Goal: Task Accomplishment & Management: Manage account settings

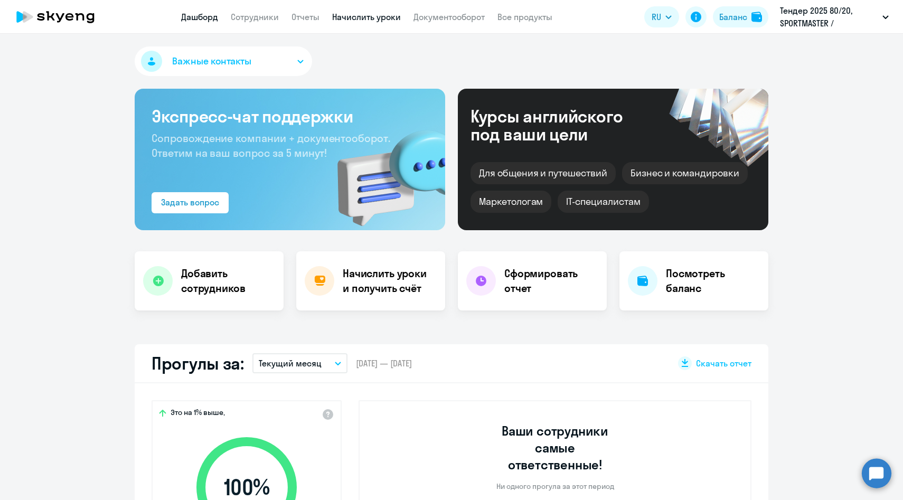
click at [352, 12] on link "Начислить уроки" at bounding box center [366, 17] width 69 height 11
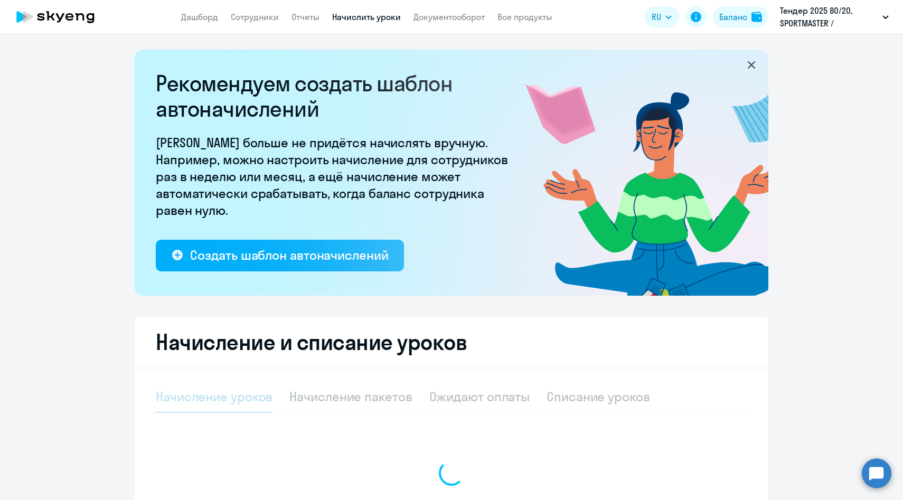
select select "10"
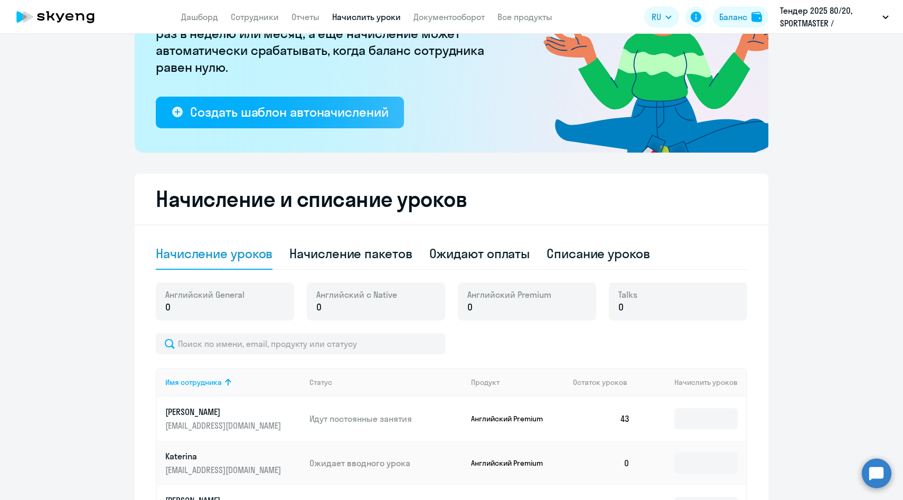
scroll to position [184, 0]
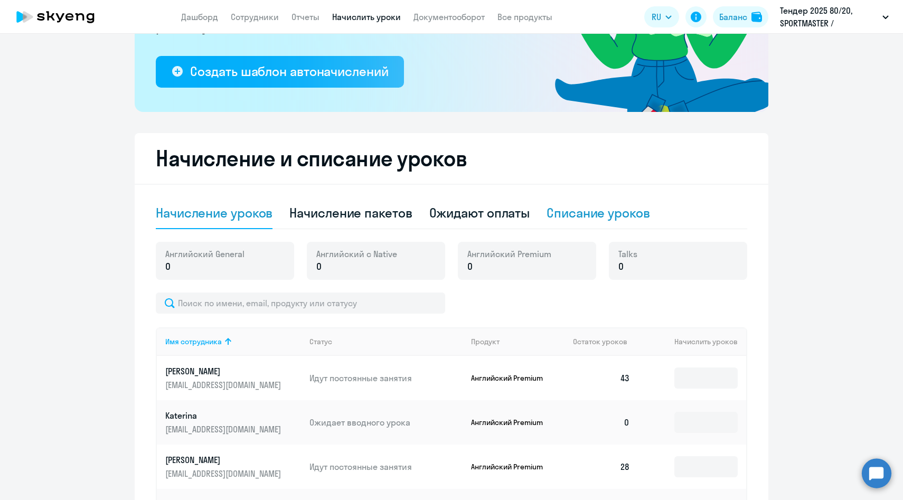
click at [597, 213] on div "Списание уроков" at bounding box center [599, 212] width 104 height 17
select select "10"
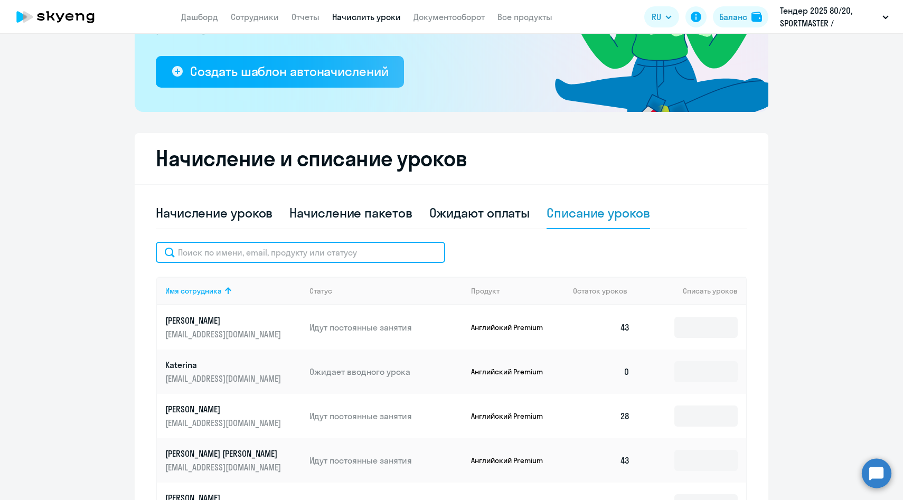
click at [295, 252] on input "text" at bounding box center [300, 252] width 289 height 21
paste input "Канбер"
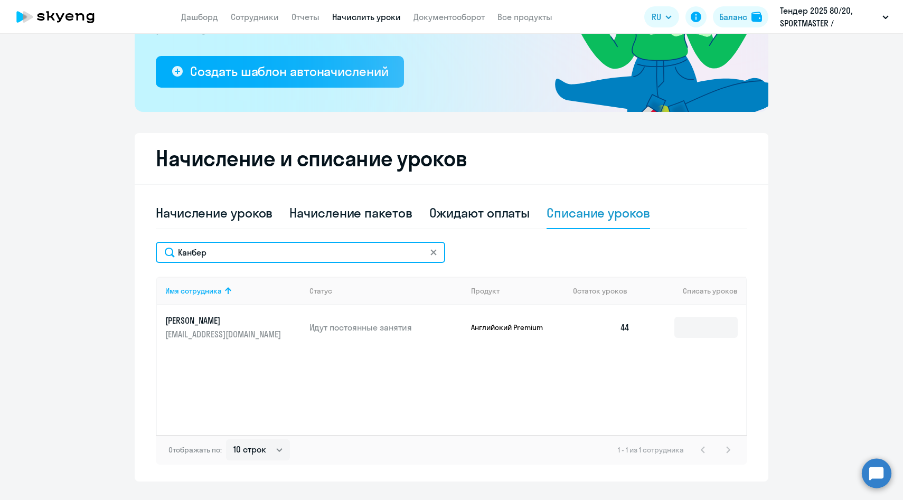
scroll to position [208, 0]
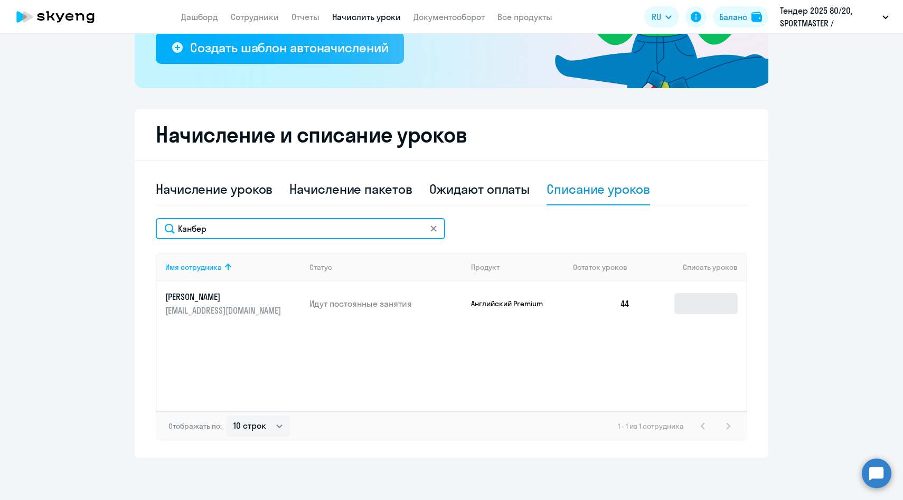
type input "Канбер"
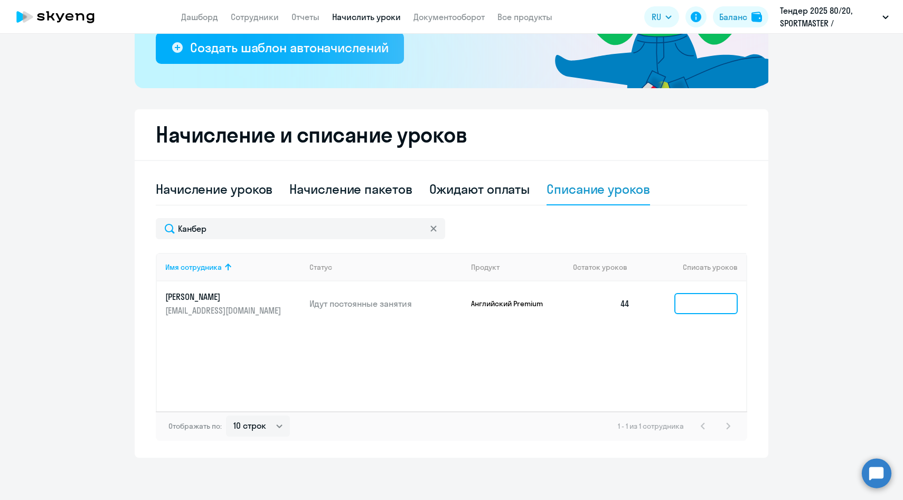
click at [694, 302] on input at bounding box center [706, 303] width 63 height 21
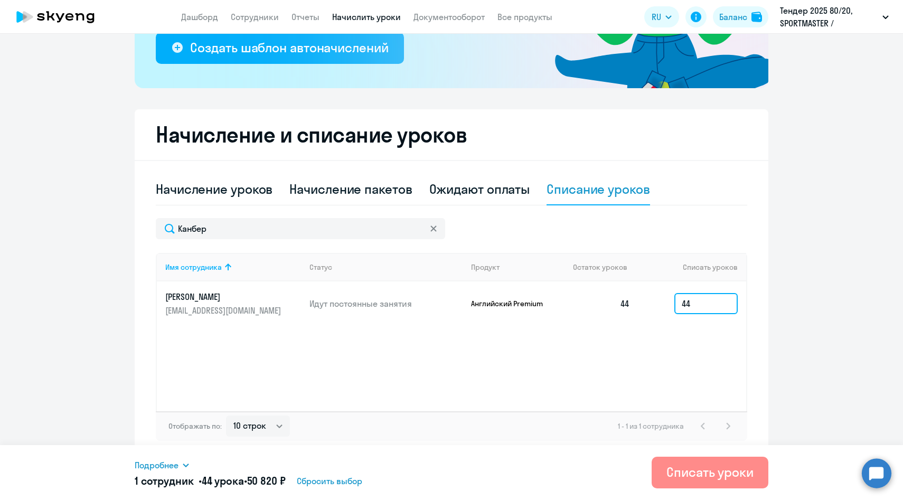
type input "44"
click at [695, 476] on div "Списать уроки" at bounding box center [710, 472] width 87 height 17
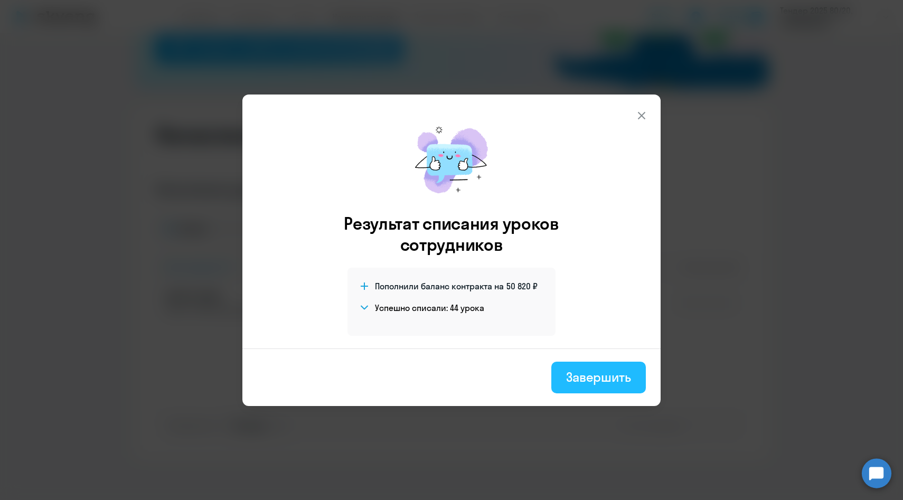
click at [582, 373] on div "Завершить" at bounding box center [598, 377] width 65 height 17
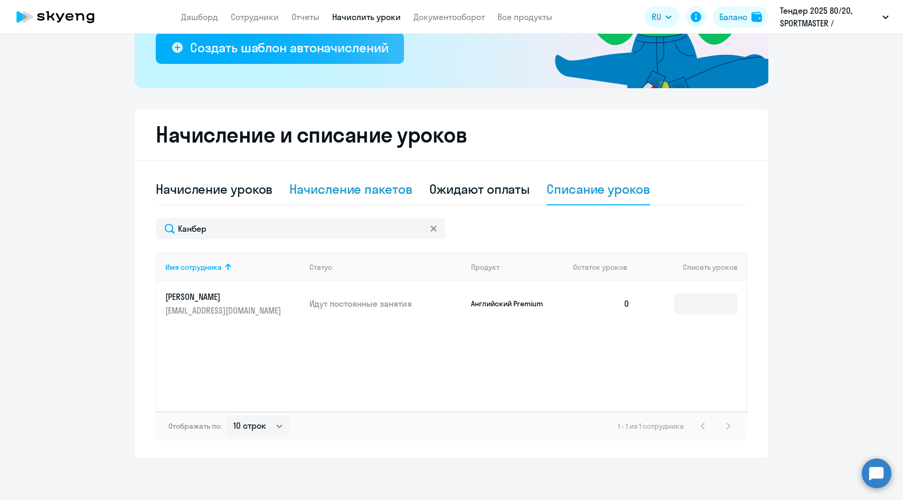
click at [331, 190] on div "Начисление пакетов" at bounding box center [350, 189] width 123 height 17
select select "10"
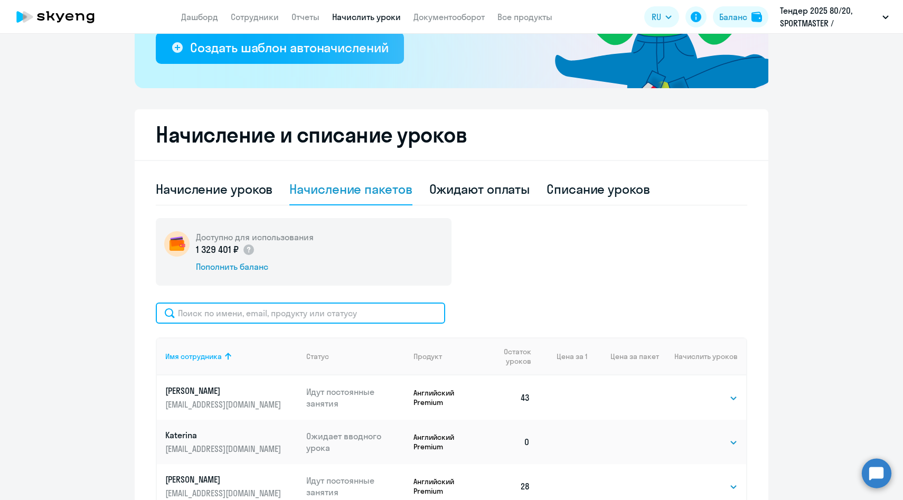
click at [353, 312] on input "text" at bounding box center [300, 313] width 289 height 21
paste input "Канбер"
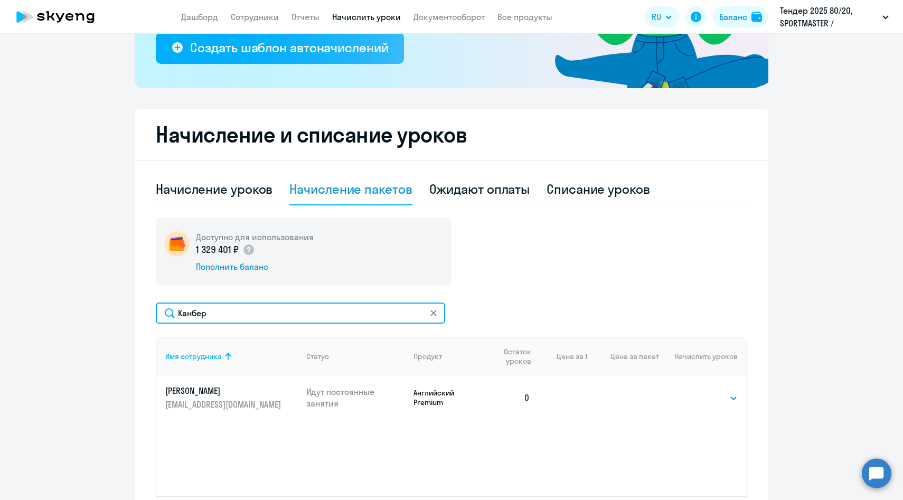
scroll to position [288, 0]
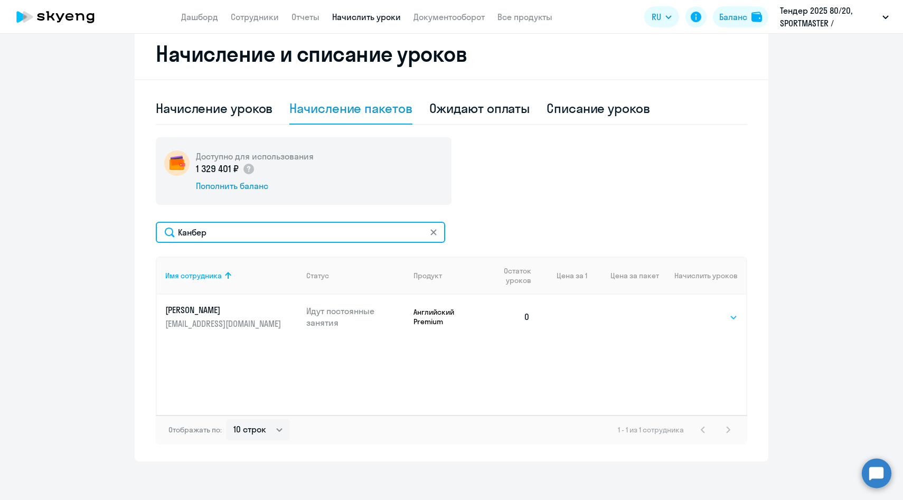
type input "Канбер"
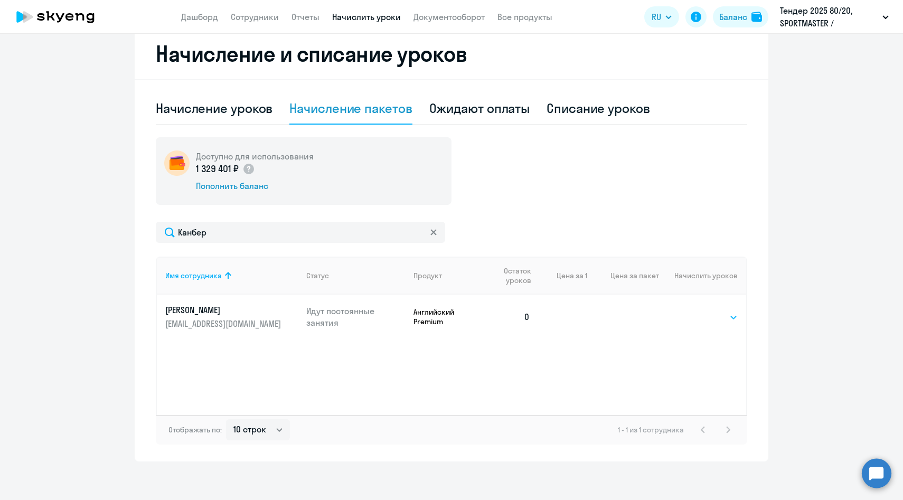
click at [708, 314] on select "Выбрать 4 6 8 14 16 32 64 96 128" at bounding box center [716, 317] width 43 height 13
select select "64"
click at [695, 311] on select "Выбрать 4 6 8 14 16 32 64 96 128" at bounding box center [716, 317] width 43 height 13
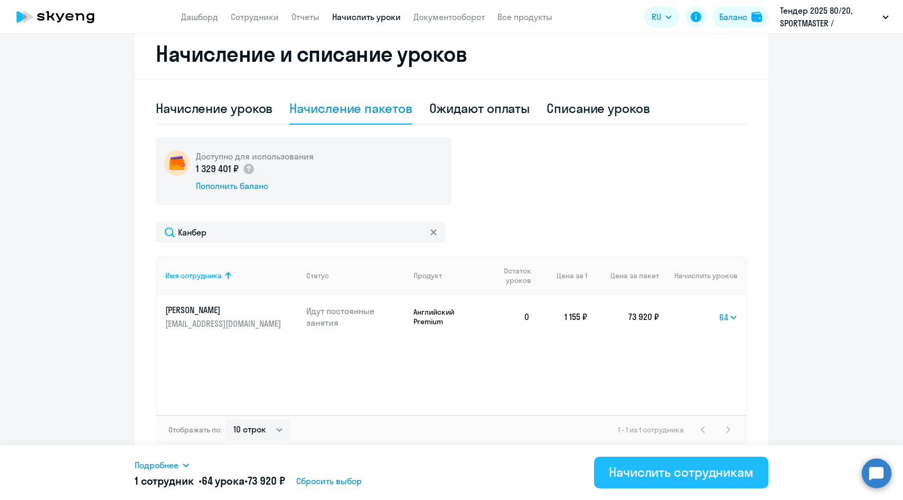
click at [672, 479] on div "Начислить сотрудникам" at bounding box center [681, 472] width 145 height 17
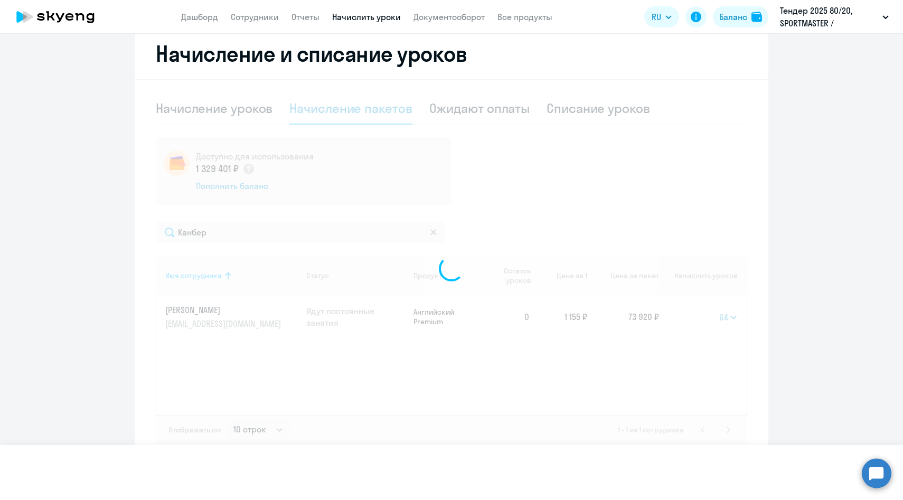
select select
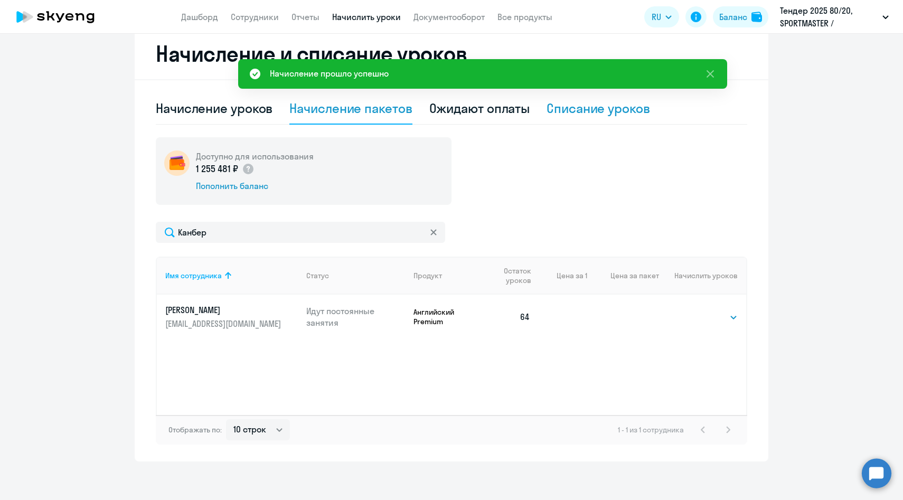
click at [601, 111] on div "Списание уроков" at bounding box center [599, 108] width 104 height 17
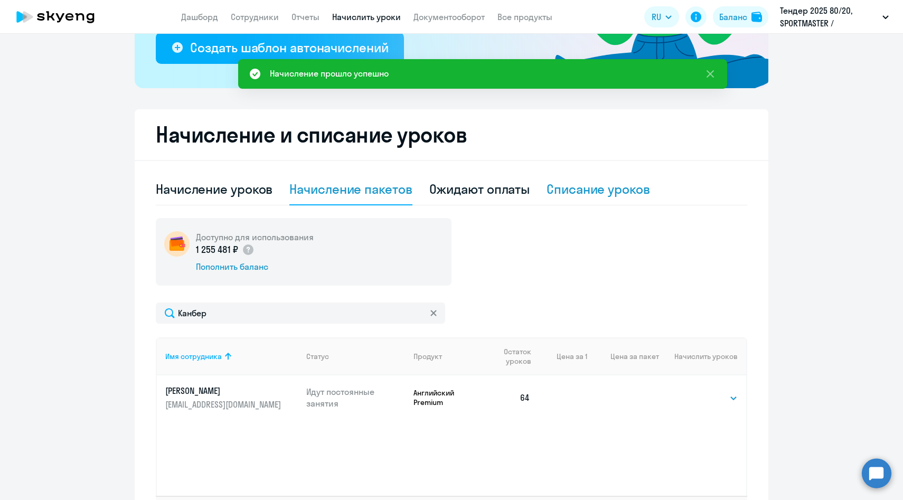
select select "10"
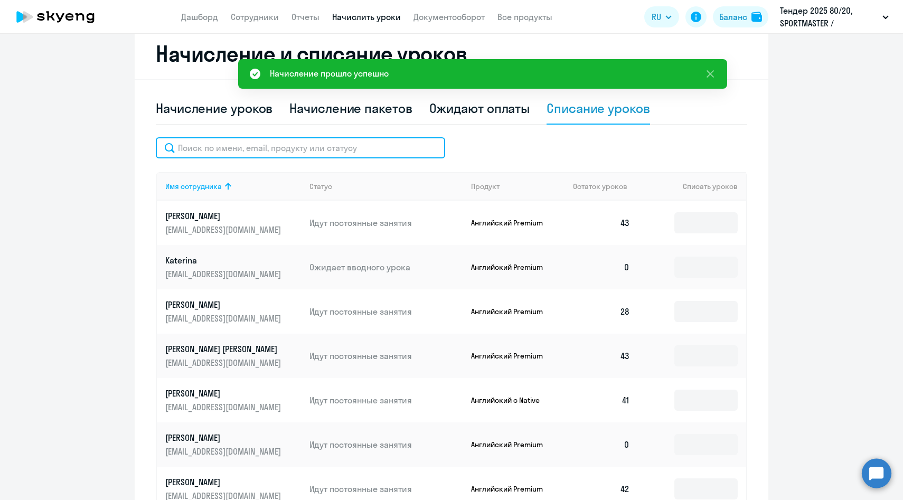
click at [380, 151] on input "text" at bounding box center [300, 147] width 289 height 21
paste input "Канбер"
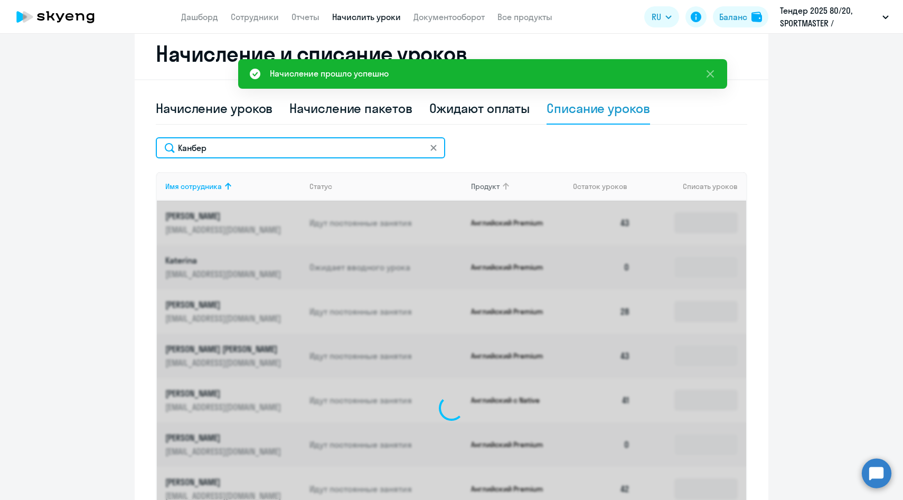
scroll to position [208, 0]
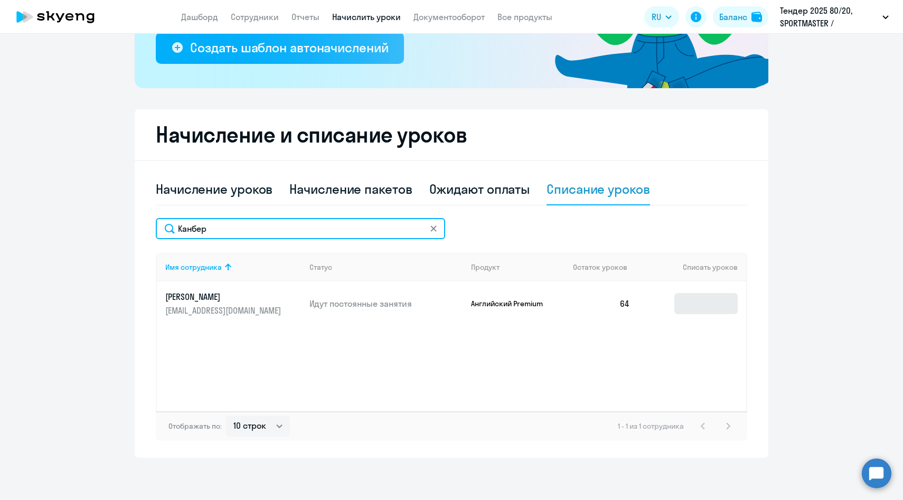
type input "Канбер"
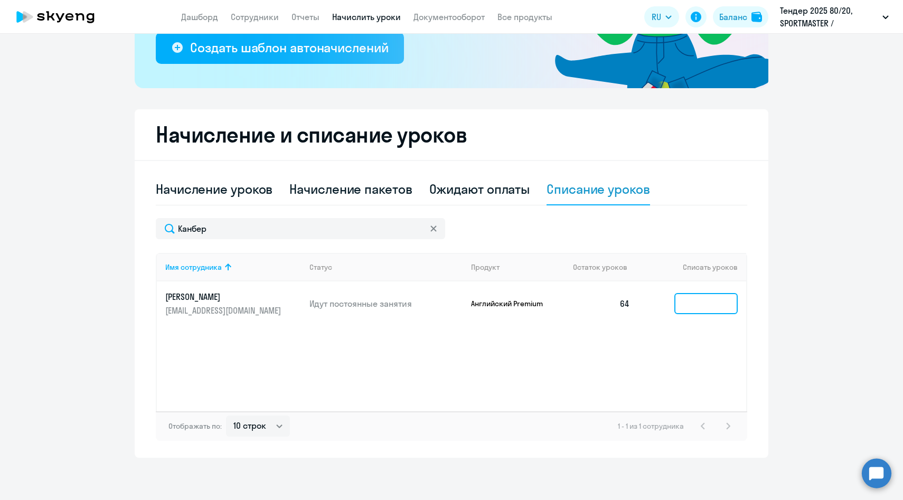
click at [712, 299] on input at bounding box center [706, 303] width 63 height 21
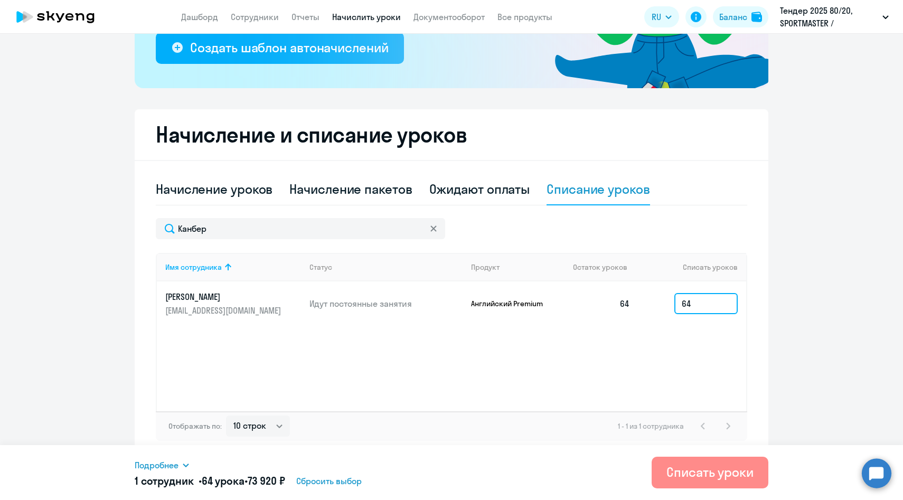
type input "64"
click at [699, 479] on div "Списать уроки" at bounding box center [710, 472] width 87 height 17
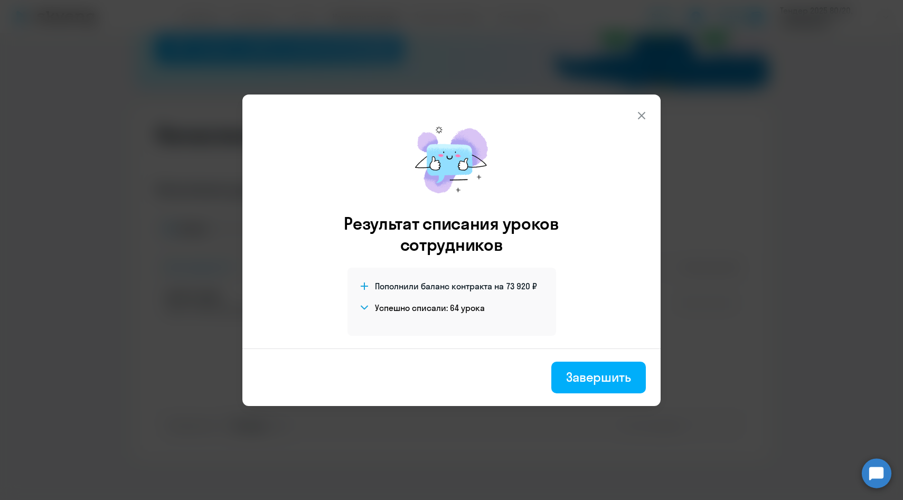
click at [640, 120] on icon at bounding box center [641, 115] width 13 height 13
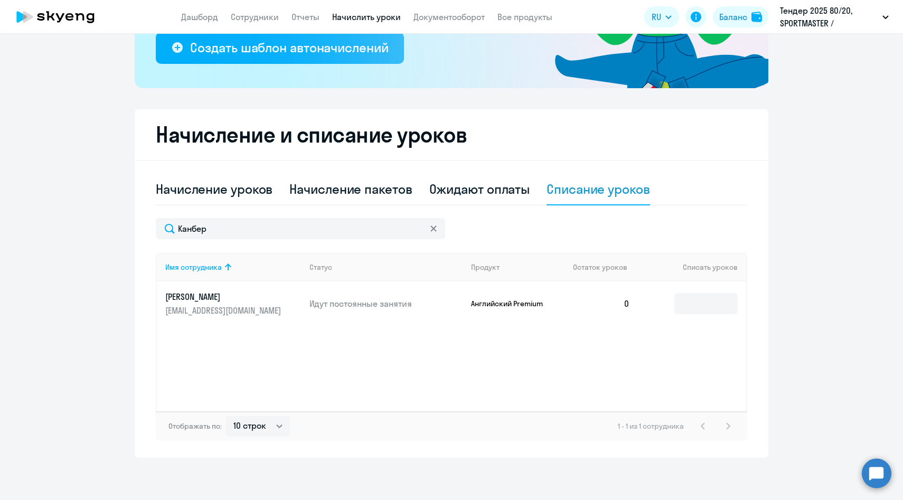
scroll to position [0, 0]
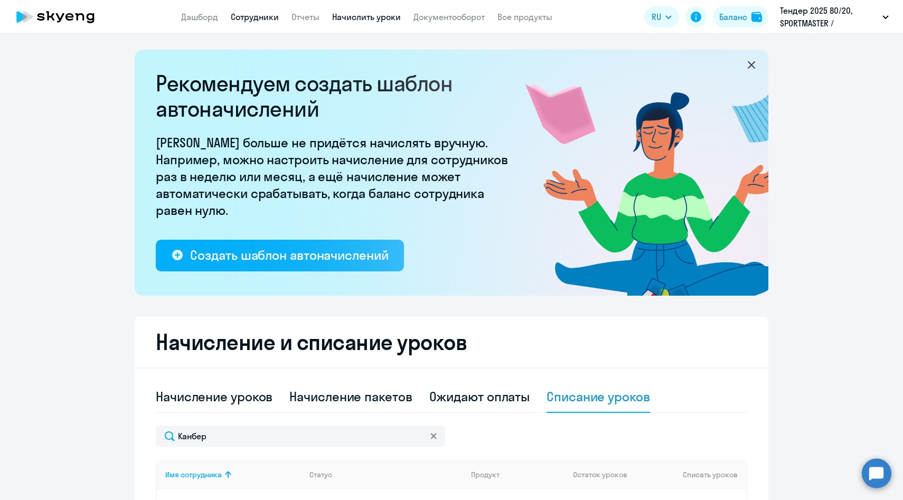
click at [256, 18] on link "Сотрудники" at bounding box center [255, 17] width 48 height 11
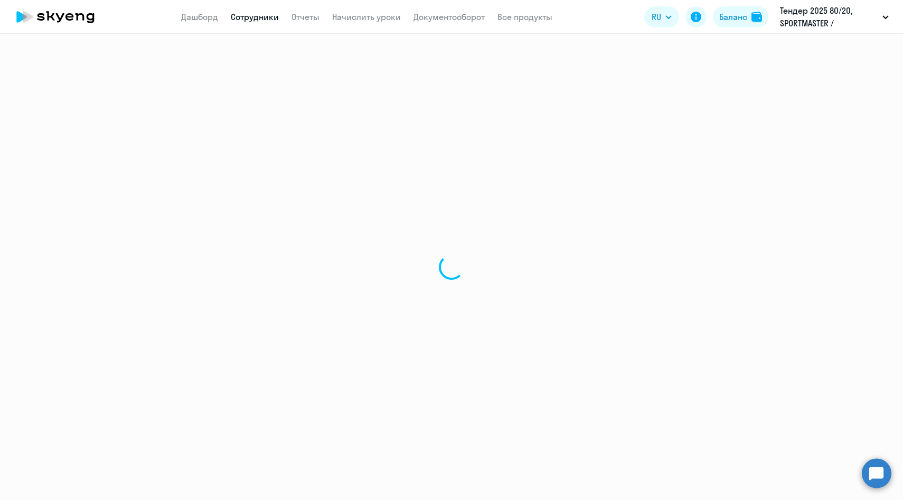
select select "30"
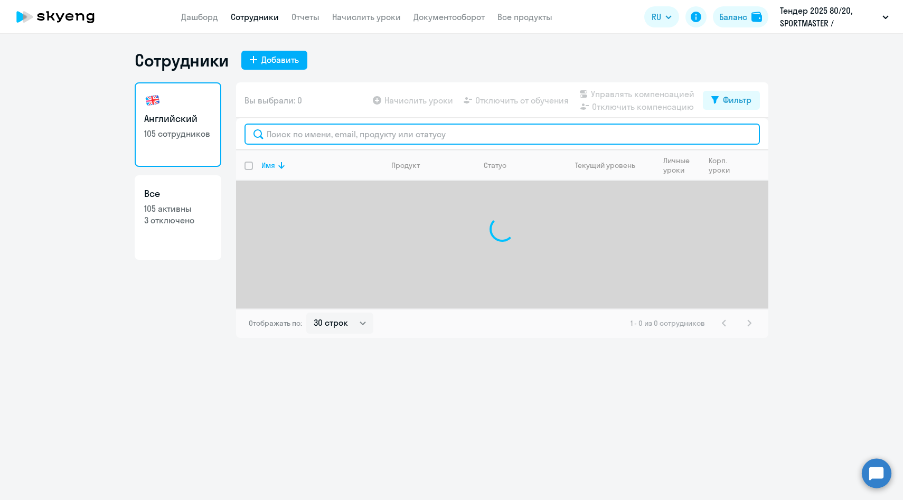
click at [341, 144] on input "text" at bounding box center [503, 134] width 516 height 21
paste input "Канбер"
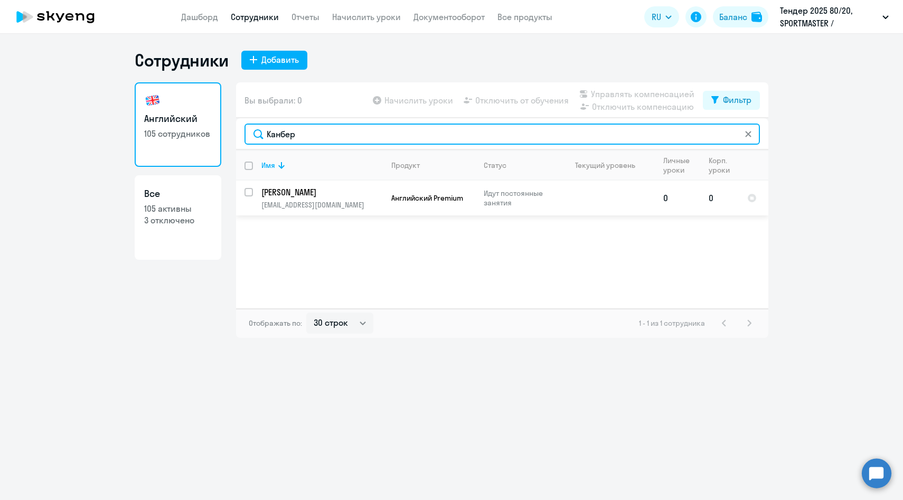
type input "Канбер"
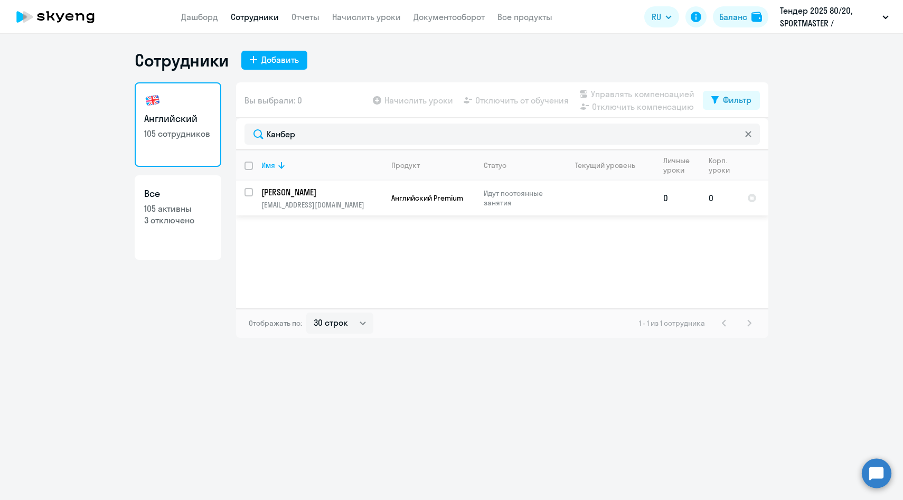
click at [282, 199] on td "[PERSON_NAME] [PERSON_NAME][EMAIL_ADDRESS][DOMAIN_NAME]" at bounding box center [318, 198] width 130 height 35
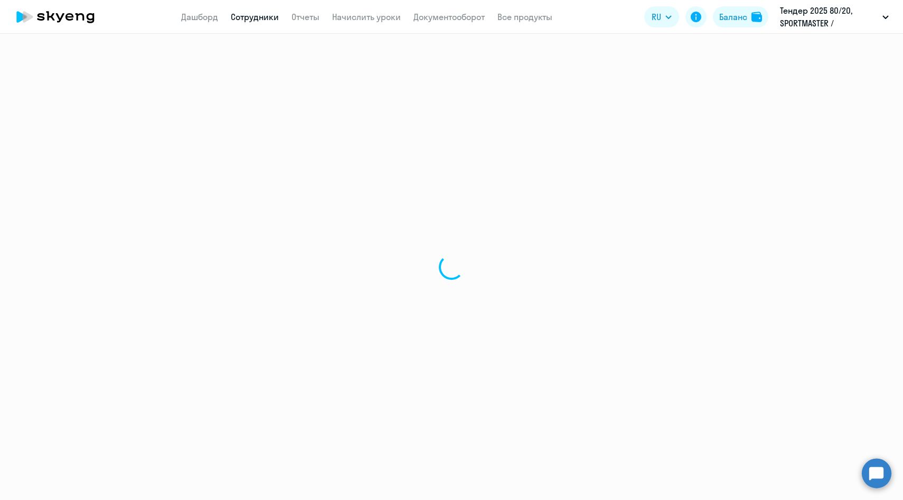
select select "english"
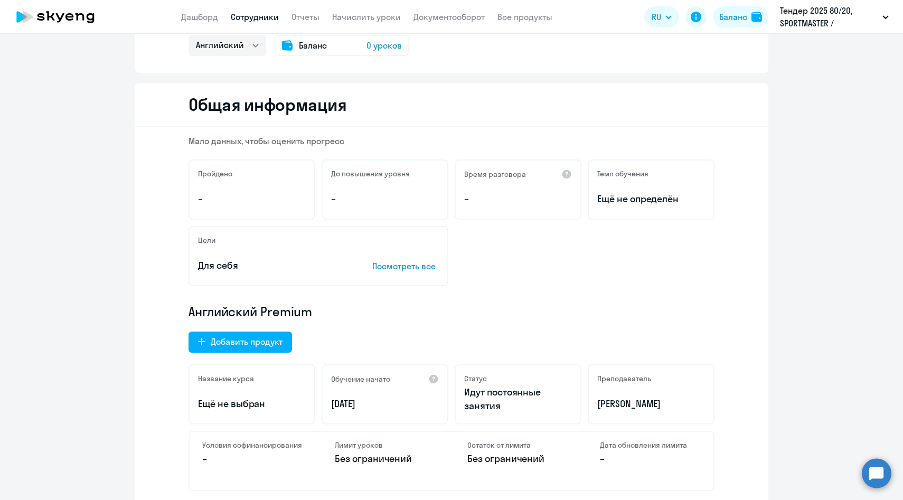
scroll to position [89, 0]
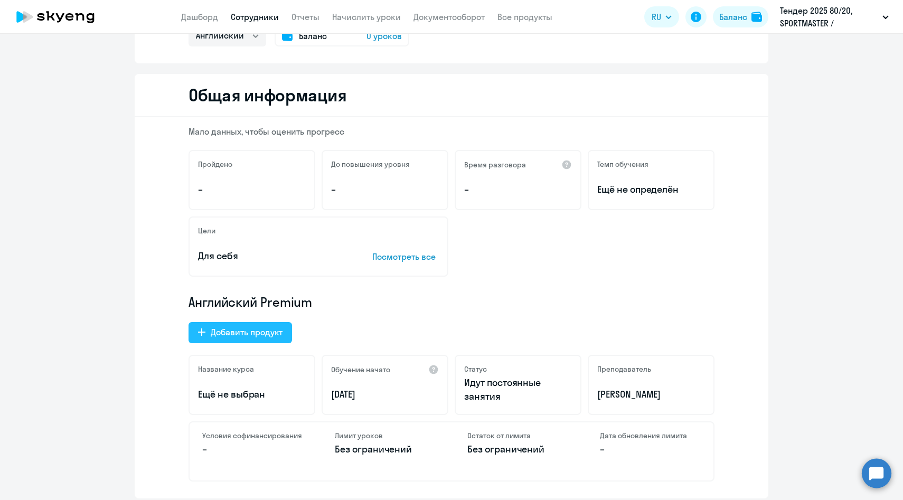
click at [274, 336] on div "Добавить продукт" at bounding box center [247, 332] width 72 height 13
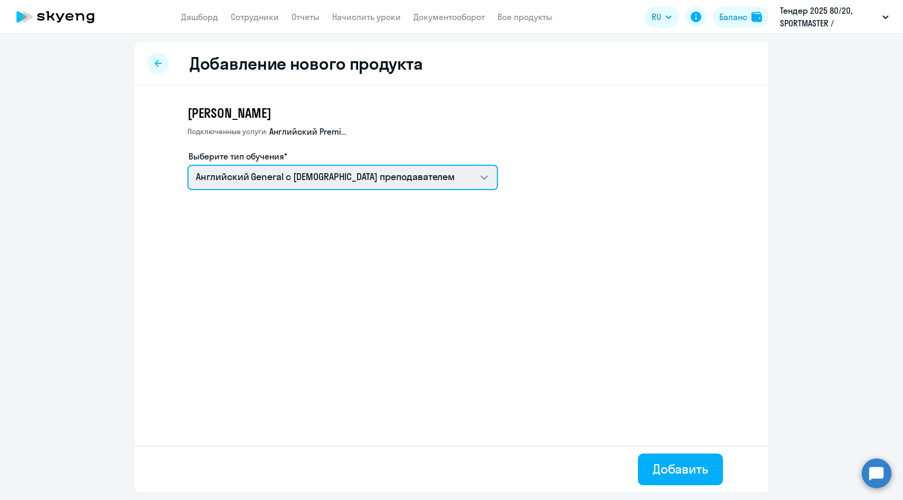
click at [260, 173] on select "Английский General с [DEMOGRAPHIC_DATA] преподавателем Английский General с [DE…" at bounding box center [343, 177] width 311 height 25
select select "english_adult_native_speaker"
click at [188, 165] on select "Английский General с [DEMOGRAPHIC_DATA] преподавателем Английский General с [DE…" at bounding box center [343, 177] width 311 height 25
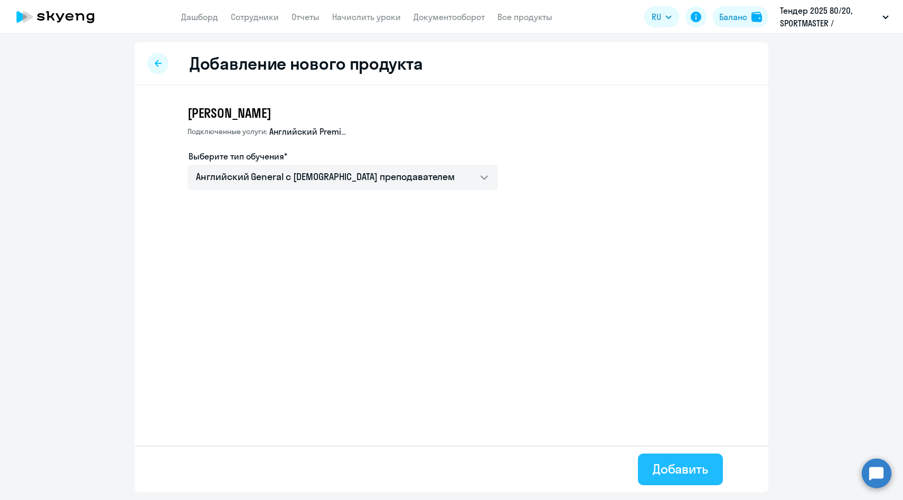
click at [676, 467] on div "Добавить" at bounding box center [680, 469] width 55 height 17
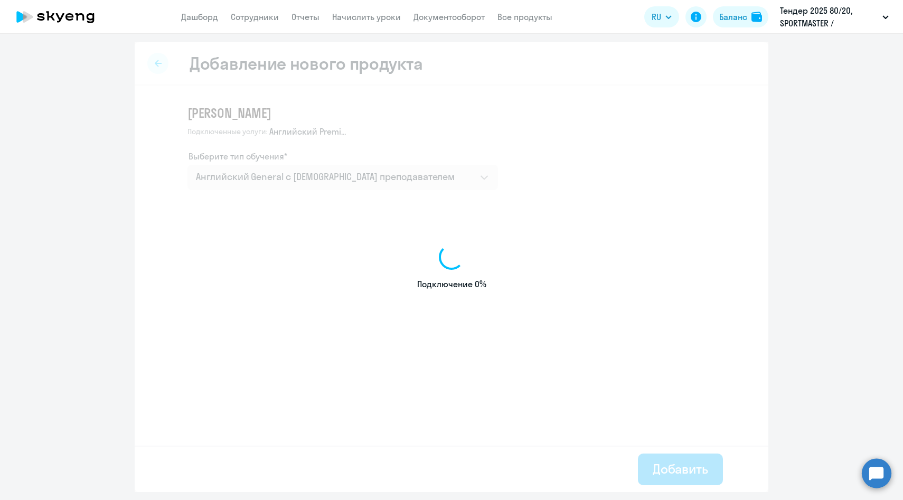
select select "english"
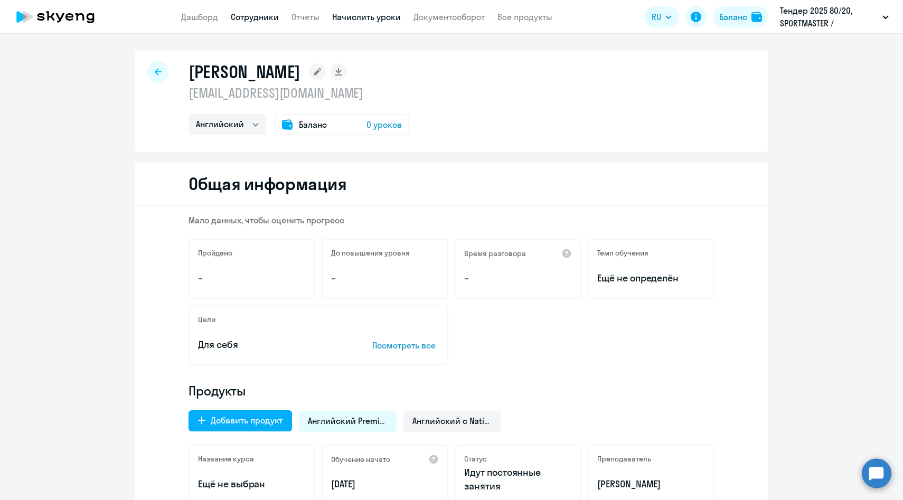
click at [383, 20] on link "Начислить уроки" at bounding box center [366, 17] width 69 height 11
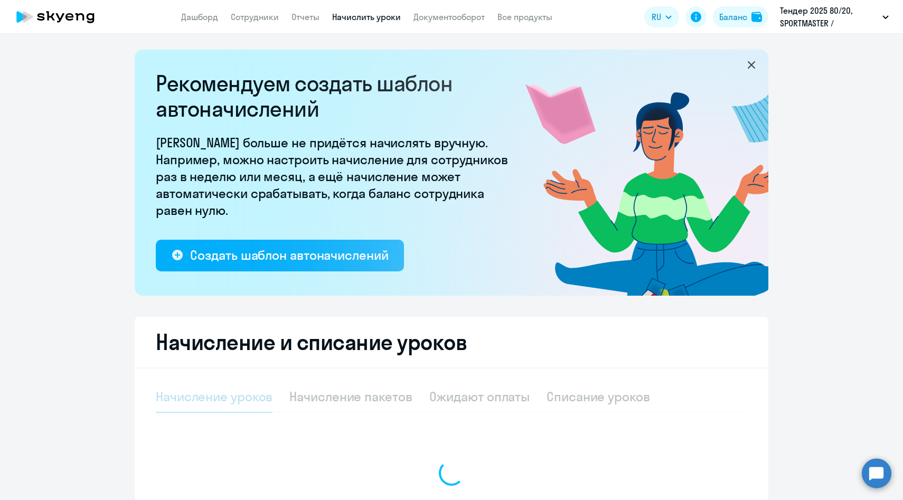
select select "10"
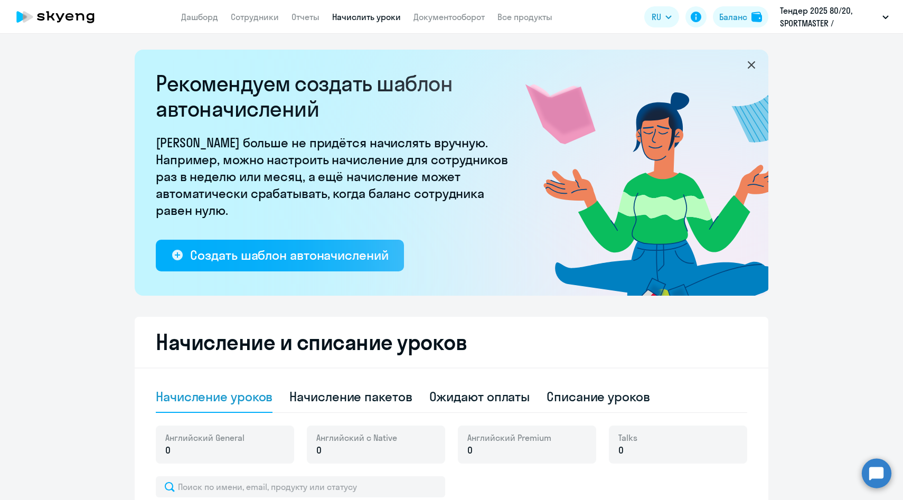
scroll to position [104, 0]
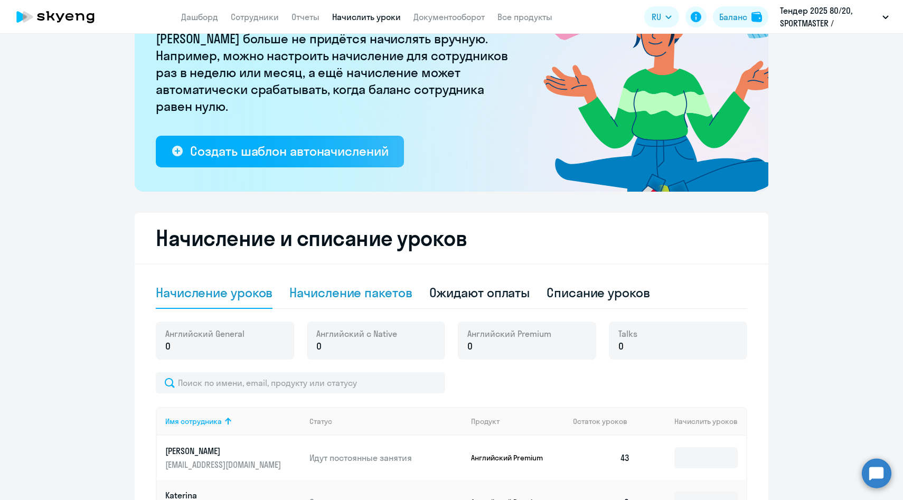
click at [387, 298] on div "Начисление пакетов" at bounding box center [350, 292] width 123 height 17
select select "10"
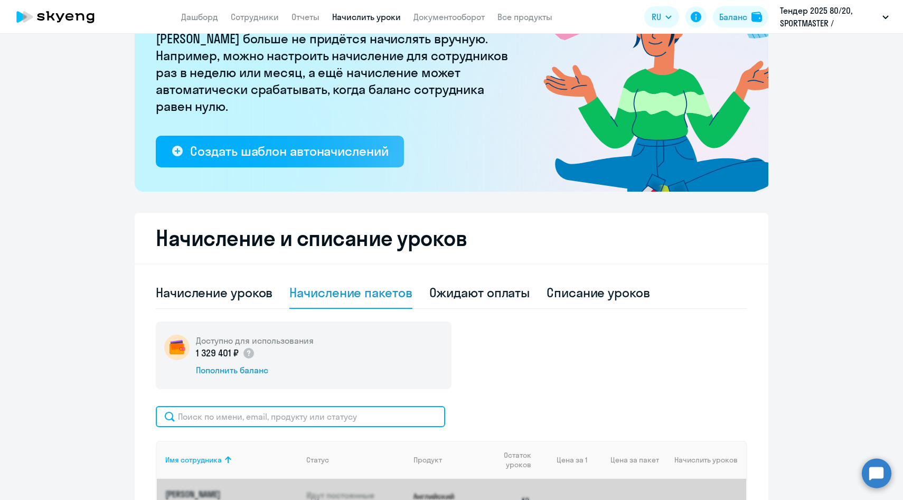
click at [348, 412] on input "text" at bounding box center [300, 416] width 289 height 21
paste input "Канбер"
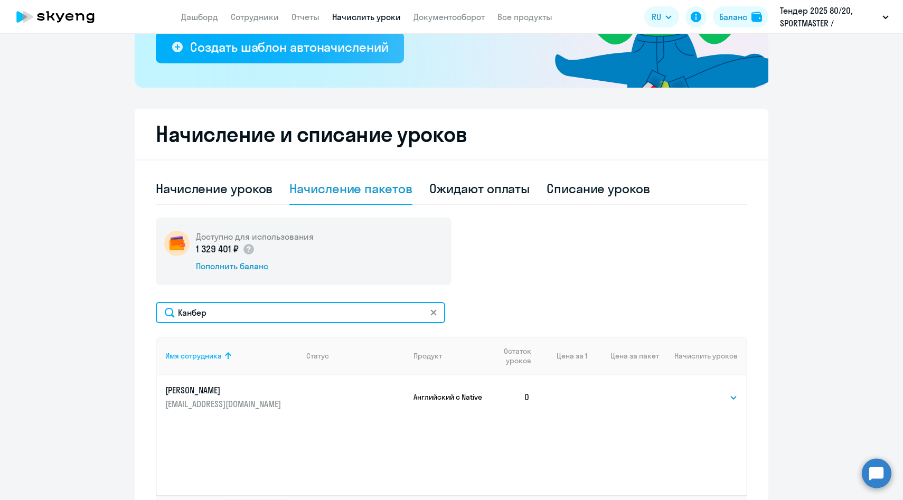
scroll to position [292, 0]
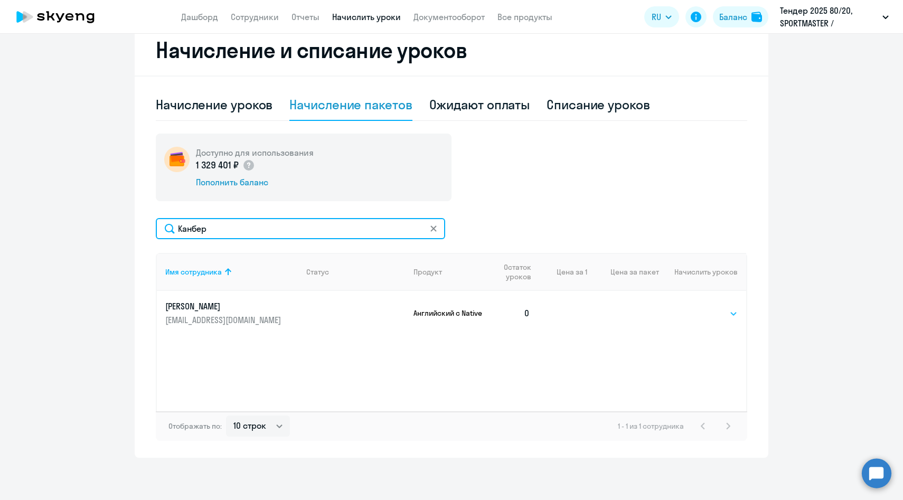
type input "Канбер"
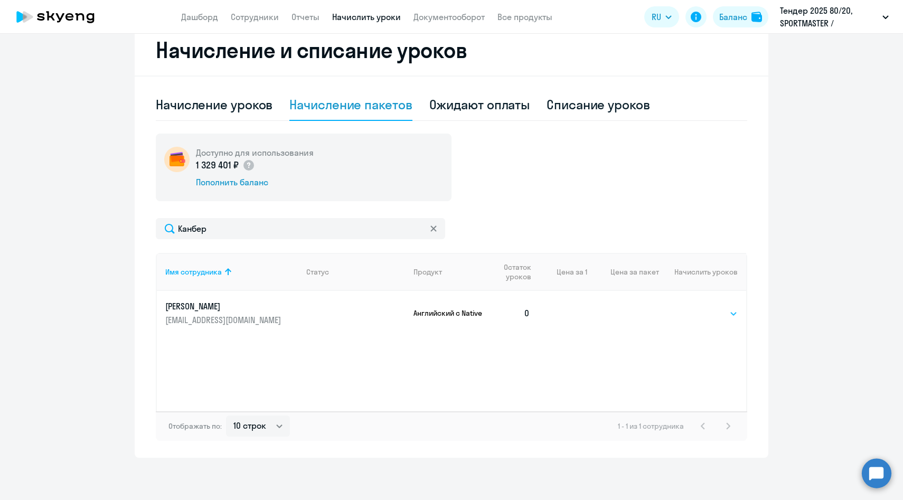
click at [707, 315] on select "Выбрать 4 6 8 14 16 32 64 96 128" at bounding box center [716, 313] width 43 height 13
select select "64"
click at [695, 307] on select "Выбрать 4 6 8 14 16 32 64 96 128" at bounding box center [716, 313] width 43 height 13
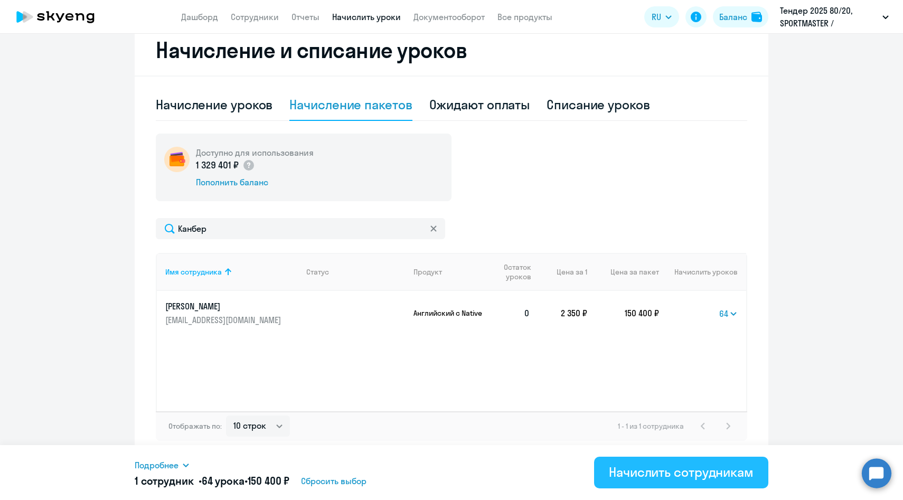
click at [642, 472] on div "Начислить сотрудникам" at bounding box center [681, 472] width 145 height 17
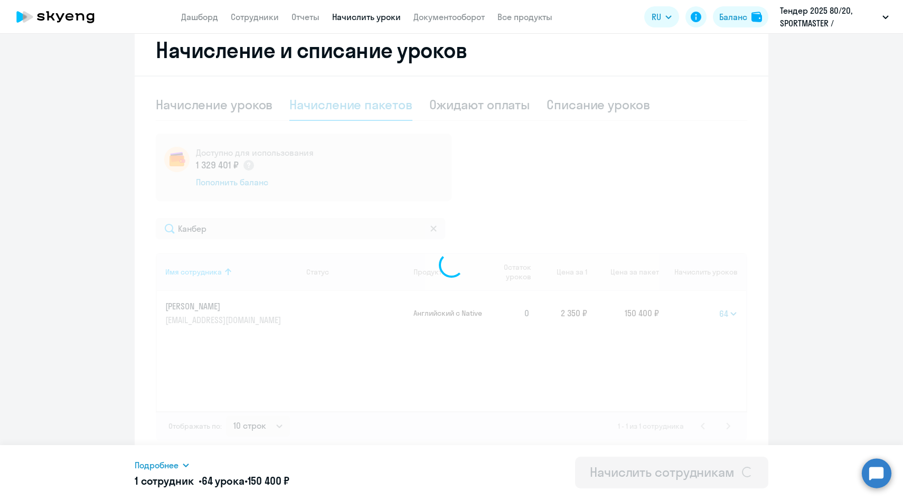
select select
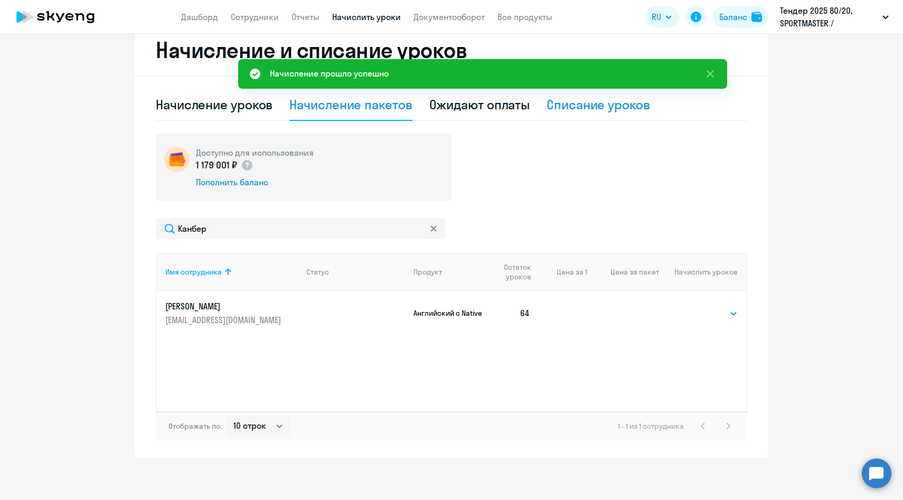
click at [581, 114] on div "Списание уроков" at bounding box center [599, 105] width 104 height 32
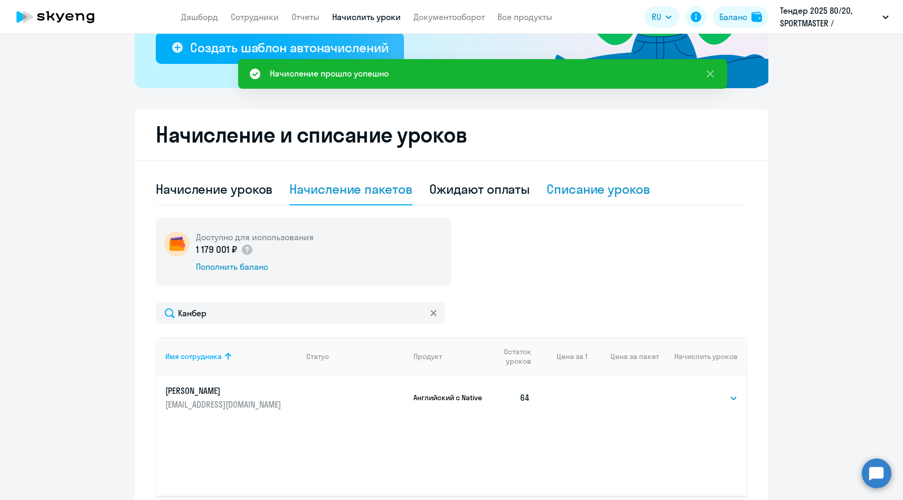
select select "10"
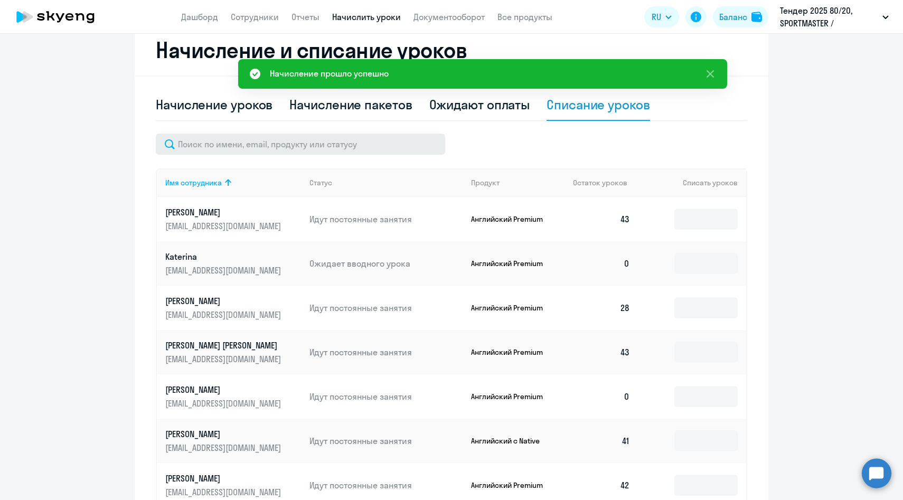
click at [395, 229] on td "Идут постоянные занятия" at bounding box center [382, 219] width 162 height 44
click at [361, 156] on div "Имя сотрудника Статус Продукт Остаток уроков Списать уроков [PERSON_NAME] [PERS…" at bounding box center [452, 402] width 592 height 537
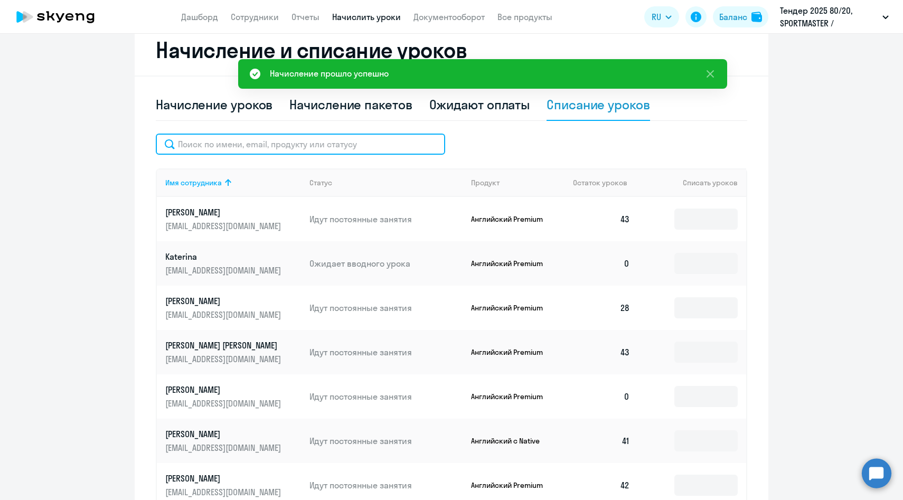
click at [360, 147] on input "text" at bounding box center [300, 144] width 289 height 21
paste input "Канбер"
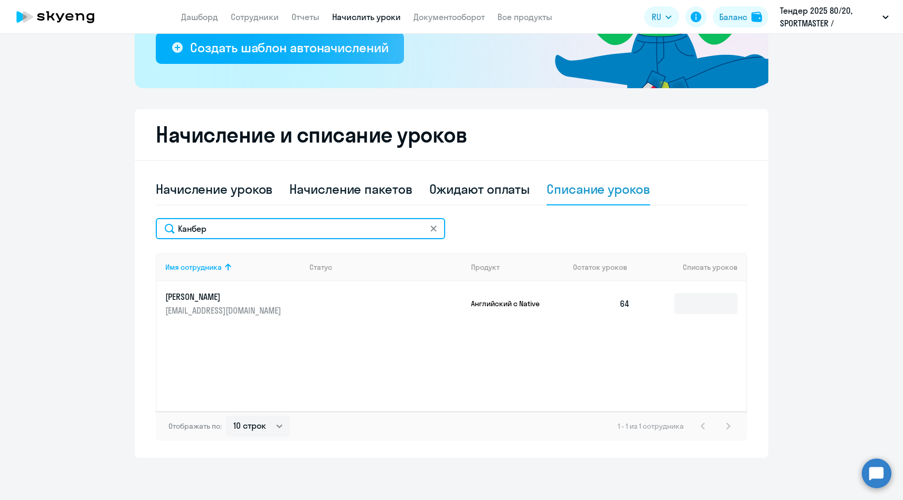
scroll to position [208, 0]
type input "Канбер"
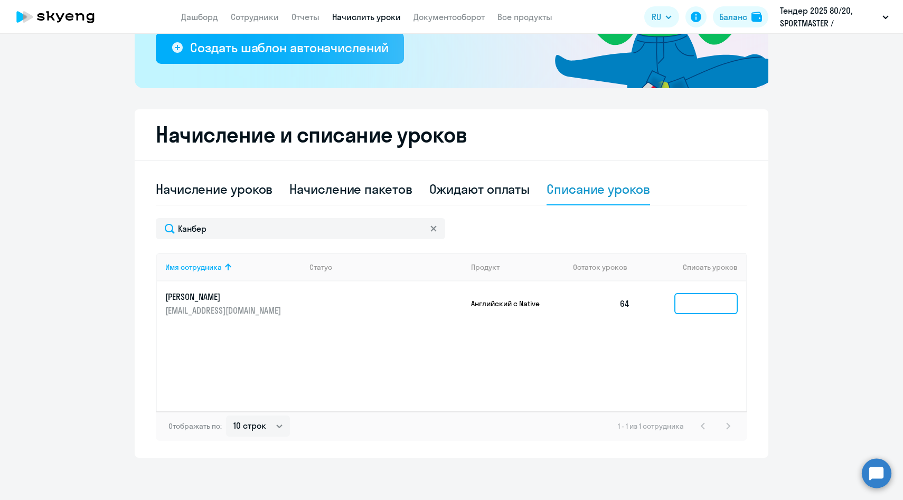
click at [690, 308] on input at bounding box center [706, 303] width 63 height 21
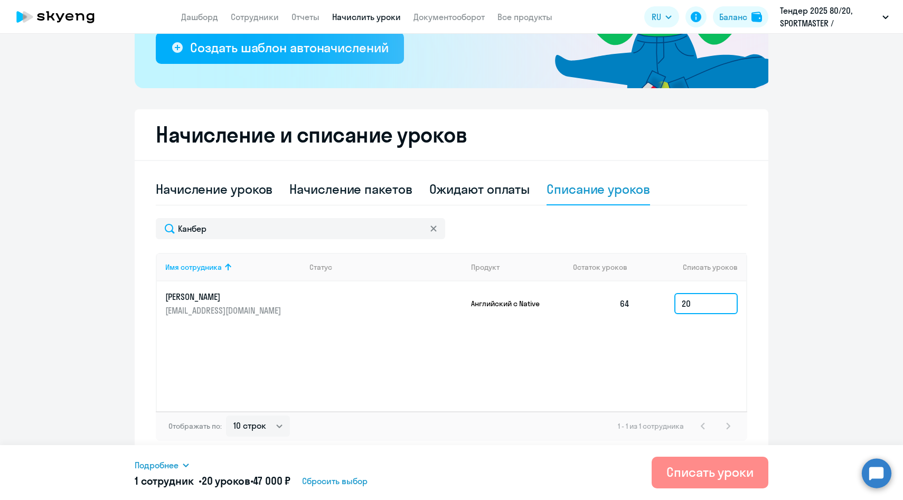
type input "20"
click at [682, 471] on div "Списать уроки" at bounding box center [710, 472] width 87 height 17
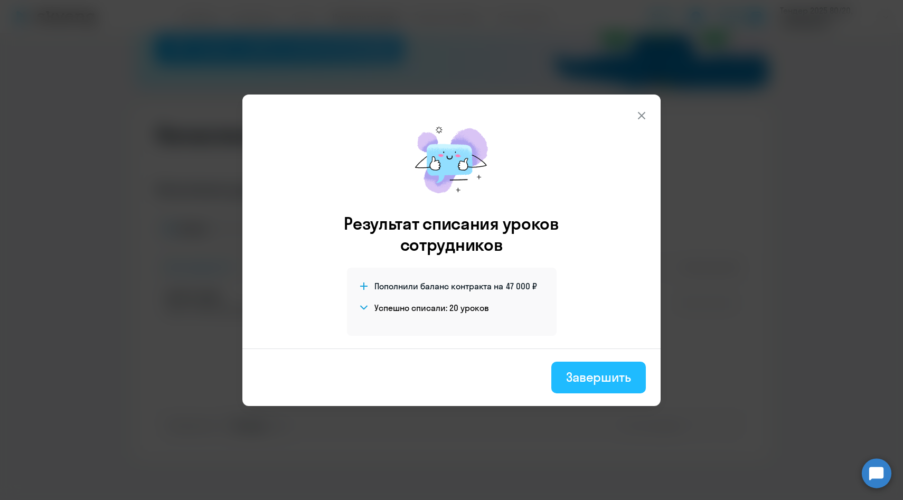
click at [569, 373] on div "Завершить" at bounding box center [598, 377] width 65 height 17
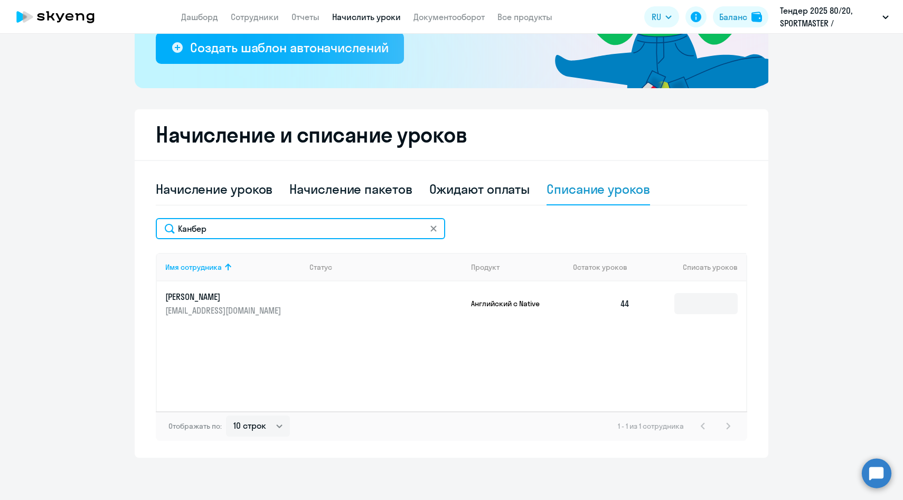
click at [372, 229] on input "Канбер" at bounding box center [300, 228] width 289 height 21
